Goal: Task Accomplishment & Management: Use online tool/utility

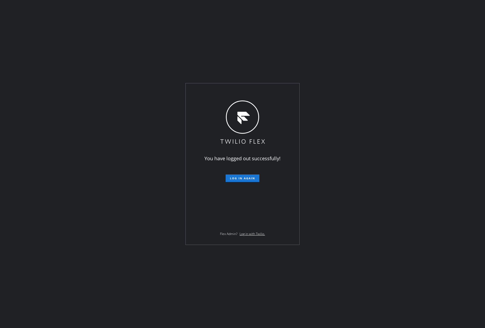
click at [242, 178] on span "Log in again" at bounding box center [242, 178] width 25 height 4
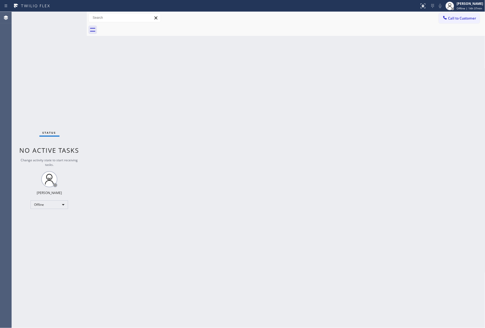
drag, startPoint x: 378, startPoint y: 105, endPoint x: 382, endPoint y: 101, distance: 6.3
click at [379, 104] on div "Back to Dashboard Change Sender ID Customers Technicians Select a contact Outbo…" at bounding box center [286, 170] width 399 height 316
drag, startPoint x: 464, startPoint y: 9, endPoint x: 451, endPoint y: 32, distance: 26.9
click at [462, 13] on div "Status report No issues detected If you experience an issue, please download th…" at bounding box center [242, 164] width 485 height 328
click at [465, 8] on span "Offline | 14h 37min" at bounding box center [469, 8] width 25 height 4
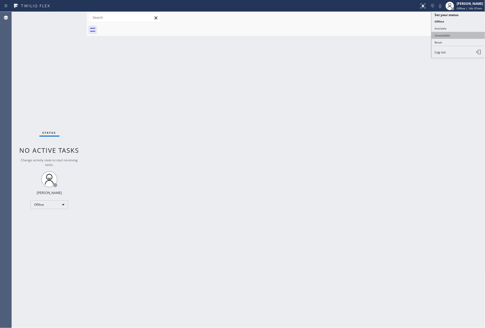
drag, startPoint x: 459, startPoint y: 35, endPoint x: 437, endPoint y: 39, distance: 22.6
click at [459, 35] on button "Unavailable" at bounding box center [459, 35] width 54 height 7
drag, startPoint x: 311, startPoint y: 50, endPoint x: 308, endPoint y: 76, distance: 25.8
click at [309, 54] on div "Back to Dashboard Change Sender ID Customers Technicians Select a contact Outbo…" at bounding box center [286, 170] width 399 height 316
click at [47, 71] on div "Status No active tasks Change activity state to start receiving tasks. [PERSON_…" at bounding box center [49, 170] width 75 height 316
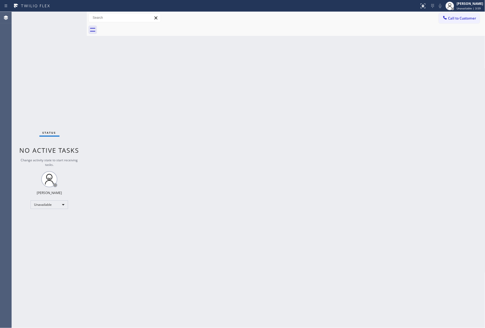
drag, startPoint x: 394, startPoint y: 143, endPoint x: 387, endPoint y: 0, distance: 142.8
click at [394, 142] on div "Back to Dashboard Change Sender ID Customers Technicians Select a contact Outbo…" at bounding box center [286, 170] width 399 height 316
click at [46, 50] on div "Status No active tasks Change activity state to start receiving tasks. [PERSON_…" at bounding box center [49, 170] width 75 height 316
drag, startPoint x: 206, startPoint y: 133, endPoint x: 208, endPoint y: 141, distance: 8.3
click at [208, 141] on div "Back to Dashboard Change Sender ID Customers Technicians Select a contact Outbo…" at bounding box center [286, 170] width 399 height 316
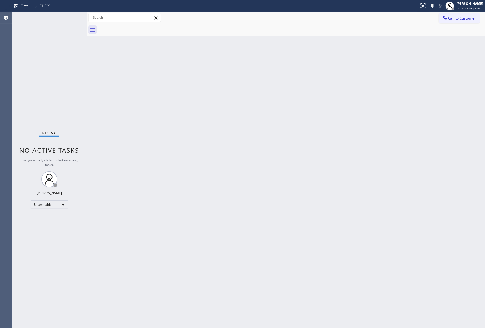
drag, startPoint x: 43, startPoint y: 249, endPoint x: 54, endPoint y: 18, distance: 231.4
click at [43, 247] on div "Status No active tasks Change activity state to start receiving tasks. [PERSON_…" at bounding box center [49, 170] width 75 height 316
click at [457, 16] on span "Call to Customer" at bounding box center [463, 18] width 28 height 5
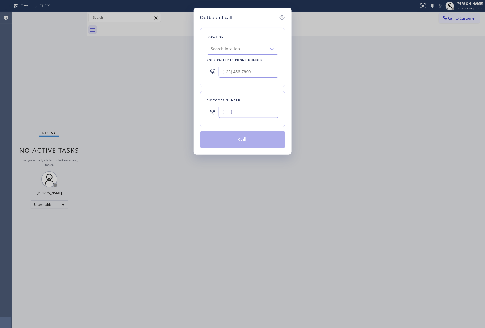
click at [251, 117] on input "(___) ___-____" at bounding box center [249, 112] width 60 height 12
paste input "602) 628-1617"
type input "[PHONE_NUMBER]"
click at [32, 57] on div "Outbound call Location Search location Your caller id phone number Customer num…" at bounding box center [242, 164] width 485 height 328
click at [219, 46] on div "Search location" at bounding box center [225, 49] width 29 height 6
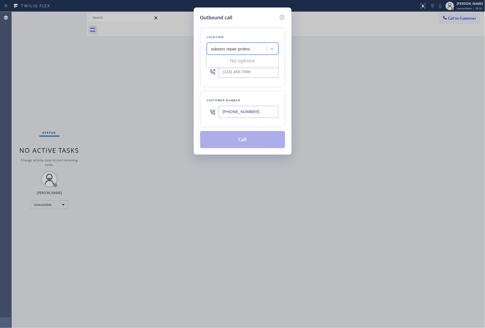
type input "subzero repair profes"
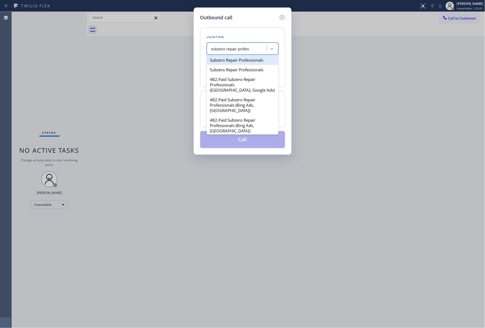
click at [241, 60] on div "Subzero Repair Professionals" at bounding box center [243, 60] width 72 height 10
type input "[PHONE_NUMBER]"
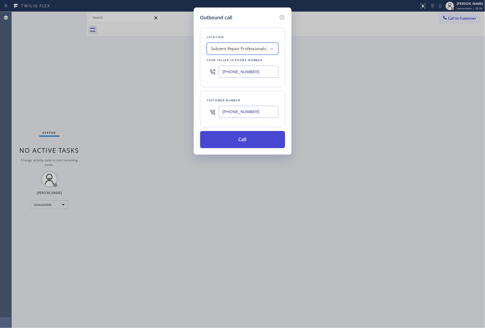
click at [238, 141] on button "Call" at bounding box center [242, 139] width 85 height 17
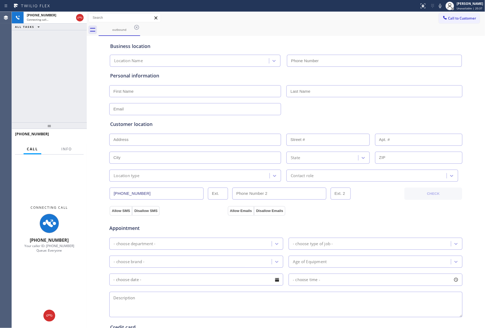
type input "[PHONE_NUMBER]"
click at [66, 147] on span "Info" at bounding box center [66, 149] width 10 height 5
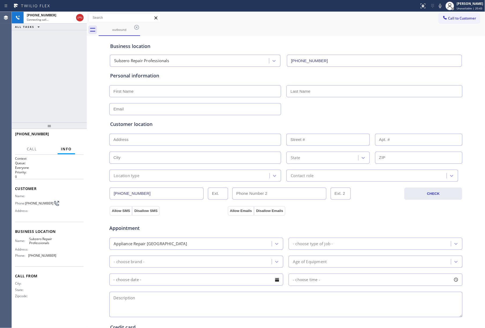
click at [66, 108] on div "[PHONE_NUMBER] Connecting call… ALL TASKS ALL TASKS ACTIVE TASKS TASKS IN WRAP …" at bounding box center [49, 67] width 75 height 111
drag, startPoint x: 22, startPoint y: 68, endPoint x: 157, endPoint y: 109, distance: 141.3
click at [22, 69] on div "[PHONE_NUMBER] Connecting call… ALL TASKS ALL TASKS ACTIVE TASKS TASKS IN WRAP …" at bounding box center [49, 67] width 75 height 111
click at [47, 62] on div "[PHONE_NUMBER] Live | 00:03 ALL TASKS ALL TASKS ACTIVE TASKS TASKS IN WRAP UP" at bounding box center [49, 67] width 75 height 111
click at [76, 136] on span "HANG UP" at bounding box center [71, 137] width 16 height 4
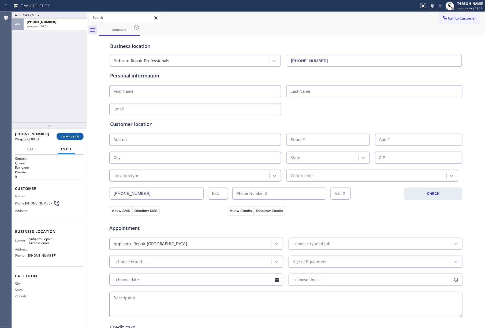
click at [70, 138] on span "COMPLETE" at bounding box center [70, 137] width 19 height 4
click at [55, 107] on div "ALL TASKS ALL TASKS ACTIVE TASKS TASKS IN WRAP UP [PHONE_NUMBER] Wrap up | 00:01" at bounding box center [49, 67] width 75 height 111
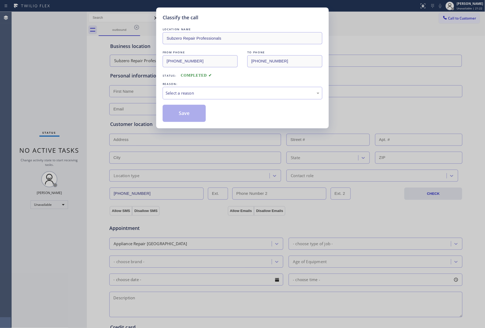
click at [50, 70] on div "Classify the call LOCATION NAME Subzero Repair Professionals FROM PHONE [PHONE_…" at bounding box center [242, 164] width 485 height 328
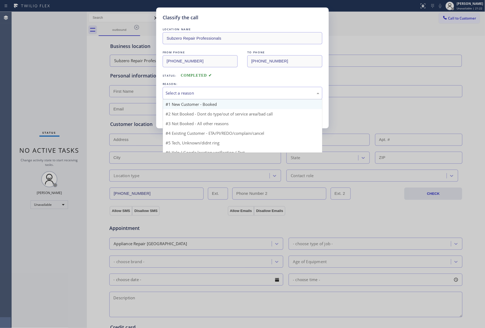
drag, startPoint x: 200, startPoint y: 88, endPoint x: 186, endPoint y: 105, distance: 21.7
click at [200, 90] on div "Select a reason" at bounding box center [243, 93] width 160 height 13
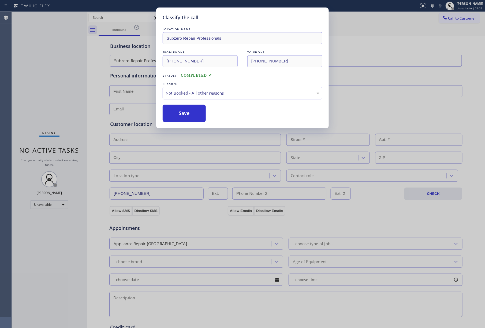
click at [183, 110] on button "Save" at bounding box center [184, 113] width 43 height 17
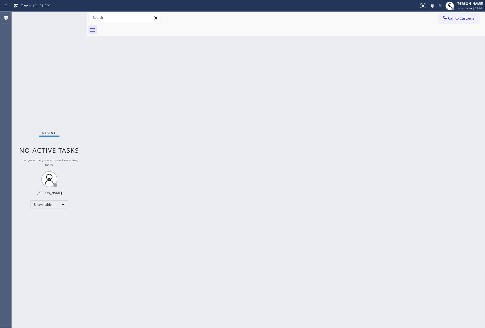
click at [464, 24] on div at bounding box center [292, 30] width 387 height 12
drag, startPoint x: 467, startPoint y: 17, endPoint x: 345, endPoint y: 50, distance: 126.1
click at [467, 17] on span "Call to Customer" at bounding box center [463, 18] width 28 height 5
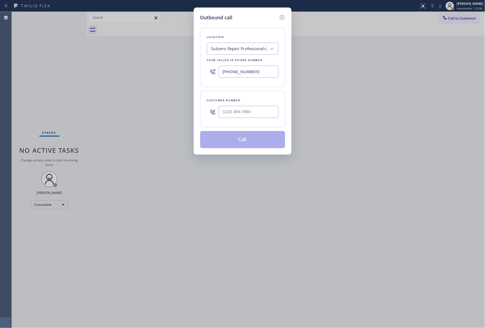
drag, startPoint x: 264, startPoint y: 72, endPoint x: 180, endPoint y: 65, distance: 84.6
click at [180, 65] on div "Outbound call Location Subzero Repair Professionals Your caller id phone number…" at bounding box center [242, 164] width 485 height 328
paste input "718) 682-73"
type input "[PHONE_NUMBER]"
click at [241, 112] on input "(___) ___-____" at bounding box center [249, 112] width 60 height 12
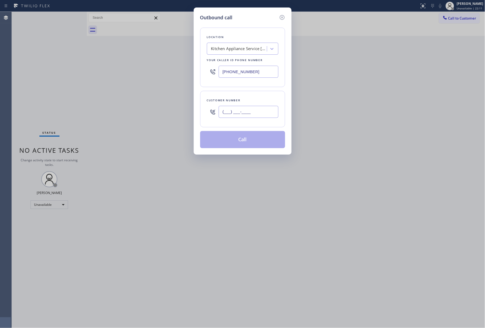
paste input "917) 517-0479"
type input "[PHONE_NUMBER]"
click at [241, 99] on div "Customer number" at bounding box center [243, 101] width 72 height 6
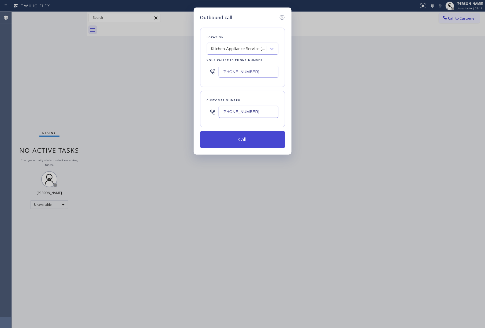
click at [246, 142] on button "Call" at bounding box center [242, 139] width 85 height 17
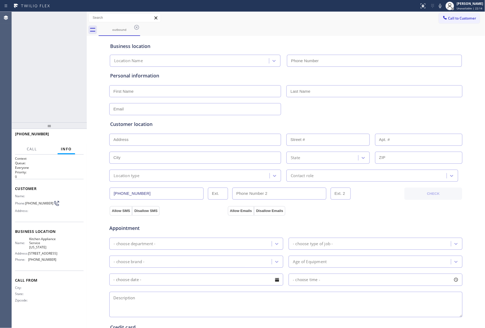
type input "[PHONE_NUMBER]"
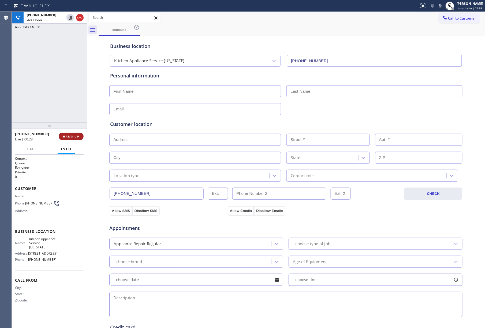
click at [73, 135] on span "HANG UP" at bounding box center [71, 137] width 16 height 4
drag, startPoint x: 76, startPoint y: 111, endPoint x: 77, endPoint y: 115, distance: 4.3
click at [77, 114] on div "[PHONE_NUMBER] Live | 00:29 ALL TASKS ALL TASKS ACTIVE TASKS TASKS IN WRAP UP" at bounding box center [49, 67] width 75 height 111
click at [80, 132] on div "[PHONE_NUMBER] Live | 00:30 HANG UP" at bounding box center [49, 137] width 69 height 14
click at [77, 134] on button "COMPLETE" at bounding box center [70, 137] width 27 height 8
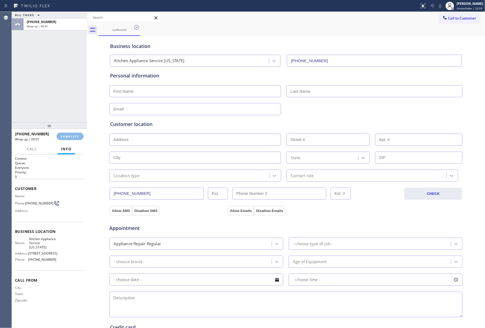
click at [65, 98] on div "ALL TASKS ALL TASKS ACTIVE TASKS TASKS IN WRAP UP [PHONE_NUMBER] Wrap up | 00:01" at bounding box center [49, 67] width 75 height 111
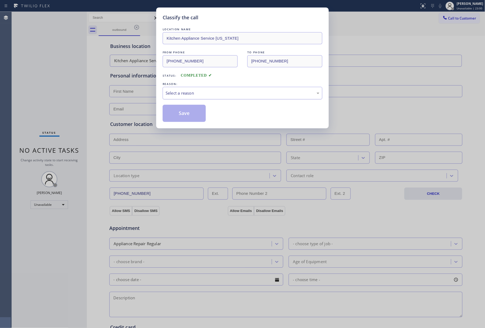
click at [203, 95] on div "Select a reason" at bounding box center [243, 93] width 154 height 6
click at [187, 112] on button "Save" at bounding box center [184, 113] width 43 height 17
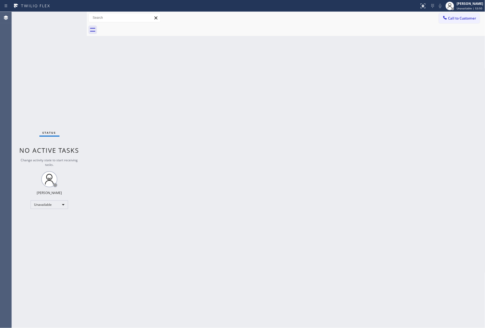
drag, startPoint x: 30, startPoint y: 58, endPoint x: 127, endPoint y: 8, distance: 109.1
click at [40, 54] on div "Status No active tasks Change activity state to start receiving tasks. [PERSON_…" at bounding box center [49, 170] width 75 height 316
